Goal: Transaction & Acquisition: Purchase product/service

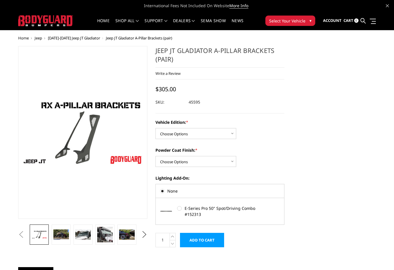
click at [307, 20] on button "Select Your Vehicle ▾" at bounding box center [290, 21] width 50 height 10
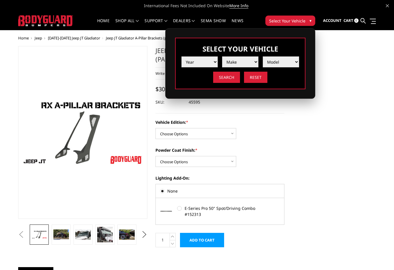
select select "yr_2025"
drag, startPoint x: 253, startPoint y: 63, endPoint x: 301, endPoint y: 124, distance: 77.6
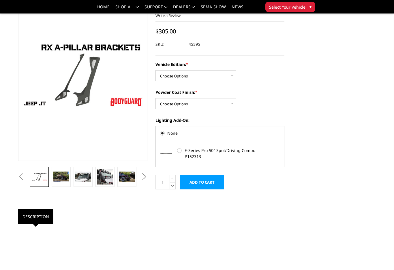
scroll to position [26, 0]
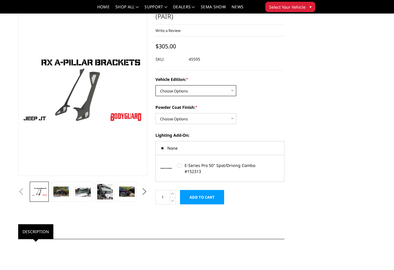
select select "4124"
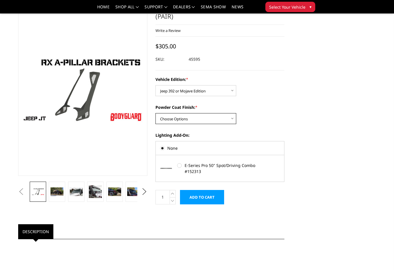
select select "4122"
click at [96, 193] on img at bounding box center [95, 192] width 13 height 13
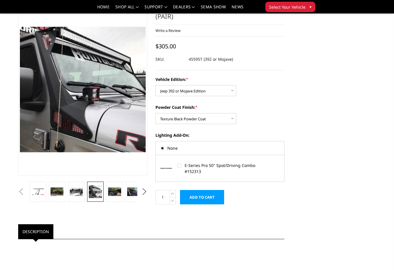
click at [180, 167] on label "E-Series Pro 50" Spot/Driving Combo #152313" at bounding box center [219, 169] width 85 height 12
click at [177, 163] on input "E-Series Pro 50" Spot/Driving Combo #152313" at bounding box center [177, 163] width 0 height 0
radio input "true"
click at [180, 167] on label "E-Series Pro 50" Spot/Driving Combo #152313" at bounding box center [219, 169] width 85 height 12
click at [177, 163] on input "E-Series Pro 50" Spot/Driving Combo #152313" at bounding box center [177, 163] width 0 height 0
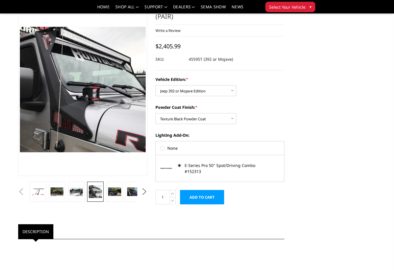
click at [178, 165] on label "E-Series Pro 50" Spot/Driving Combo #152313" at bounding box center [219, 169] width 85 height 12
click at [177, 163] on input "E-Series Pro 50" Spot/Driving Combo #152313" at bounding box center [177, 163] width 0 height 0
click at [188, 166] on label "E-Series Pro 50" Spot/Driving Combo #152313" at bounding box center [219, 169] width 85 height 12
click at [177, 163] on input "E-Series Pro 50" Spot/Driving Combo #152313" at bounding box center [177, 163] width 0 height 0
click at [172, 200] on icon at bounding box center [173, 201] width 6 height 7
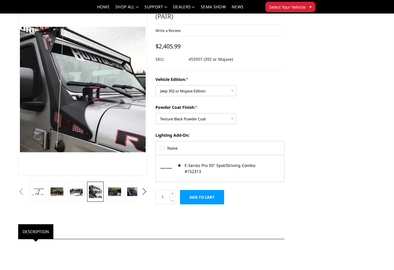
click at [163, 148] on label "None" at bounding box center [220, 148] width 120 height 6
click at [160, 146] on input "None" at bounding box center [160, 146] width 0 height 0
radio input "true"
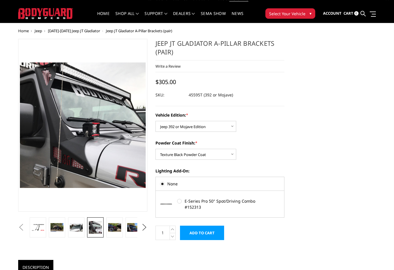
scroll to position [0, 0]
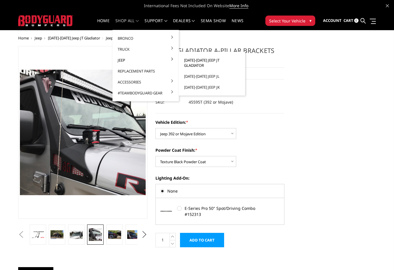
click at [193, 61] on link "[DATE]-[DATE] Jeep JT Gladiator" at bounding box center [212, 63] width 62 height 16
